Goal: Transaction & Acquisition: Purchase product/service

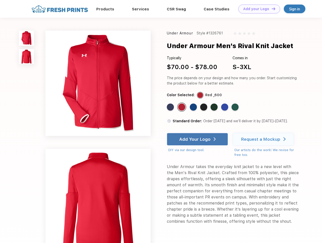
click at [257, 9] on link "Add your Logo Design Tool" at bounding box center [259, 9] width 42 height 9
click at [0, 0] on div "Design Tool" at bounding box center [0, 0] width 0 height 0
click at [271, 9] on link "Add your Logo Design Tool" at bounding box center [259, 9] width 42 height 9
click at [27, 38] on img at bounding box center [26, 38] width 15 height 15
click at [27, 57] on img at bounding box center [26, 56] width 15 height 15
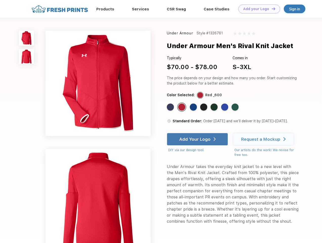
click at [171, 107] on div "Standard Color" at bounding box center [170, 106] width 7 height 7
click at [182, 107] on div "Standard Color" at bounding box center [181, 106] width 7 height 7
click at [194, 107] on div "Standard Color" at bounding box center [193, 106] width 7 height 7
click at [204, 107] on div "Standard Color" at bounding box center [203, 106] width 7 height 7
click at [214, 107] on div "Standard Color" at bounding box center [213, 106] width 7 height 7
